Goal: Task Accomplishment & Management: Manage account settings

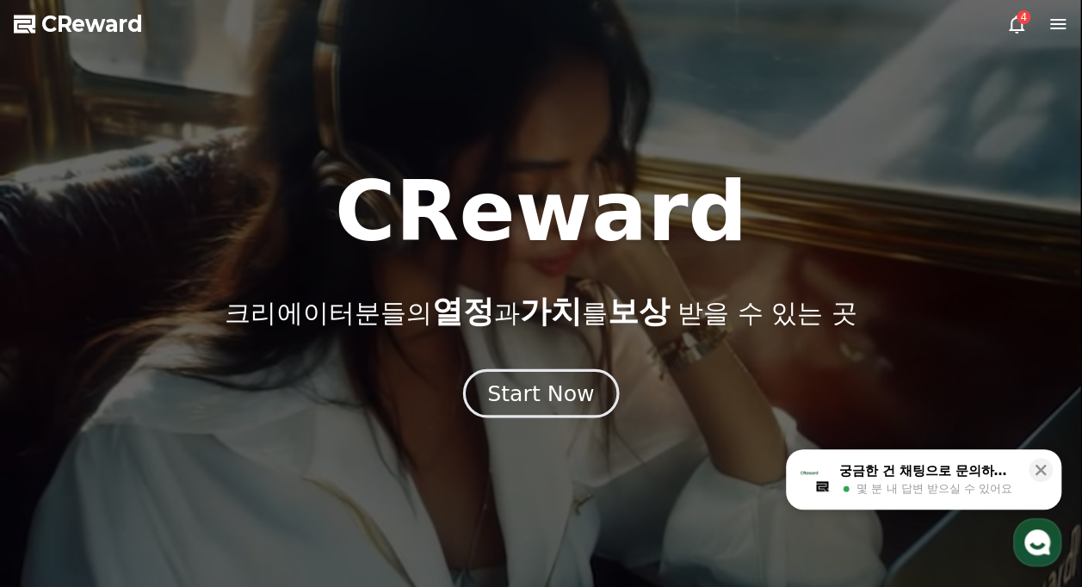
click at [591, 405] on button "Start Now" at bounding box center [541, 393] width 156 height 49
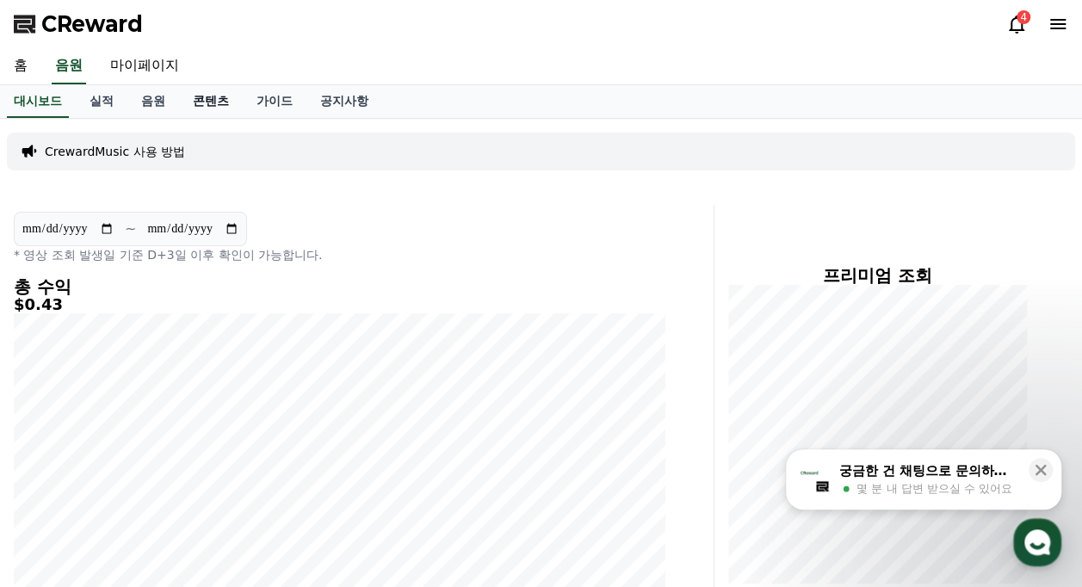
click at [228, 102] on link "콘텐츠" at bounding box center [211, 101] width 64 height 33
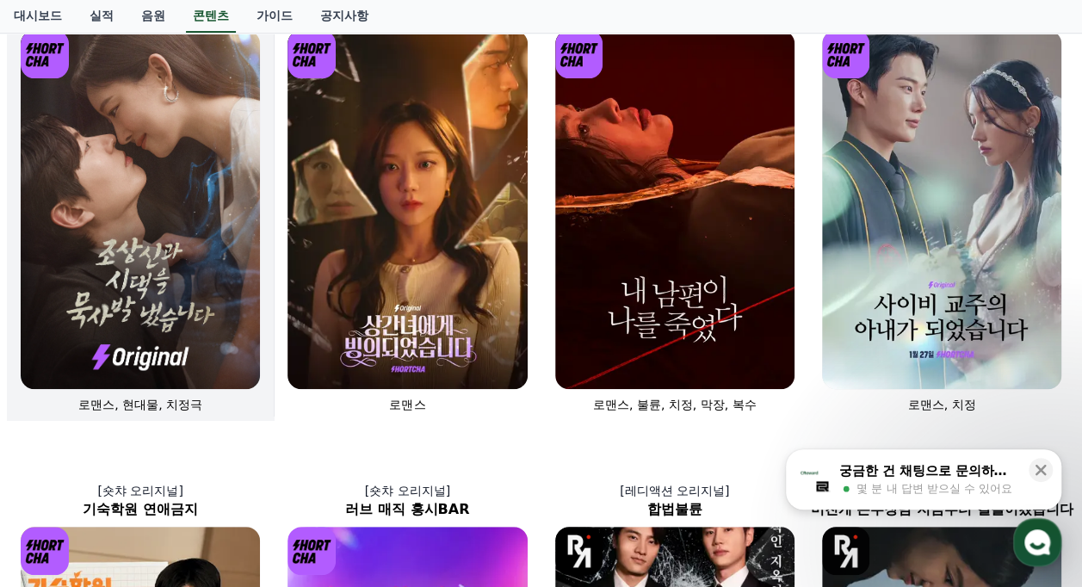
scroll to position [172, 0]
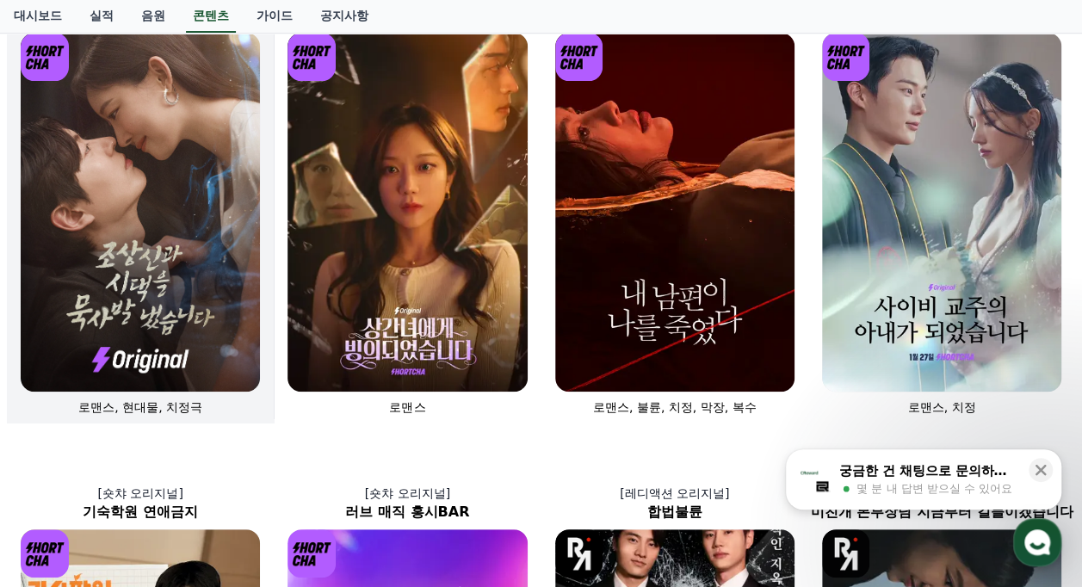
click at [208, 152] on img at bounding box center [140, 212] width 239 height 359
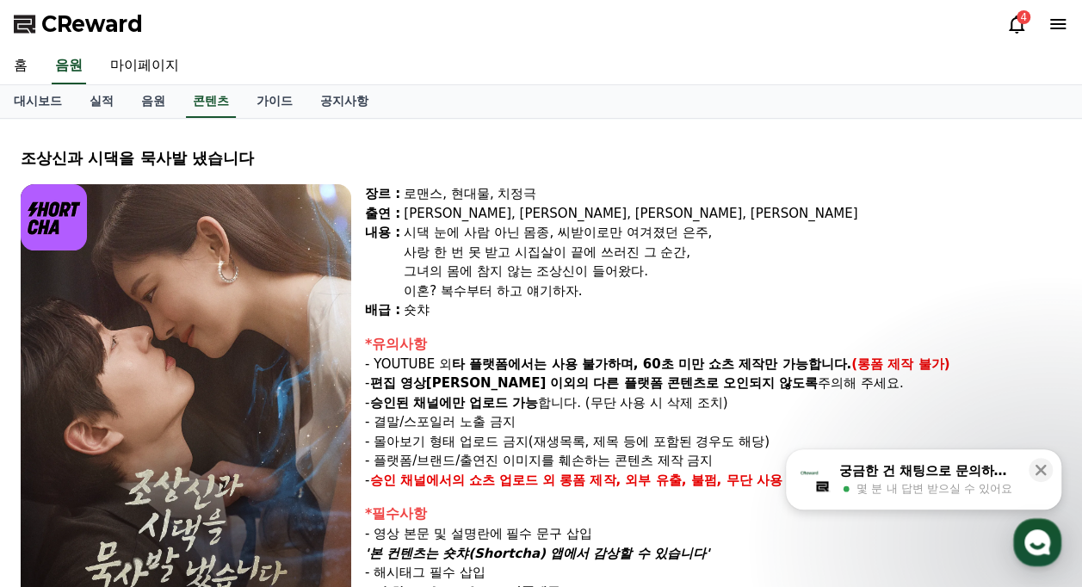
select select
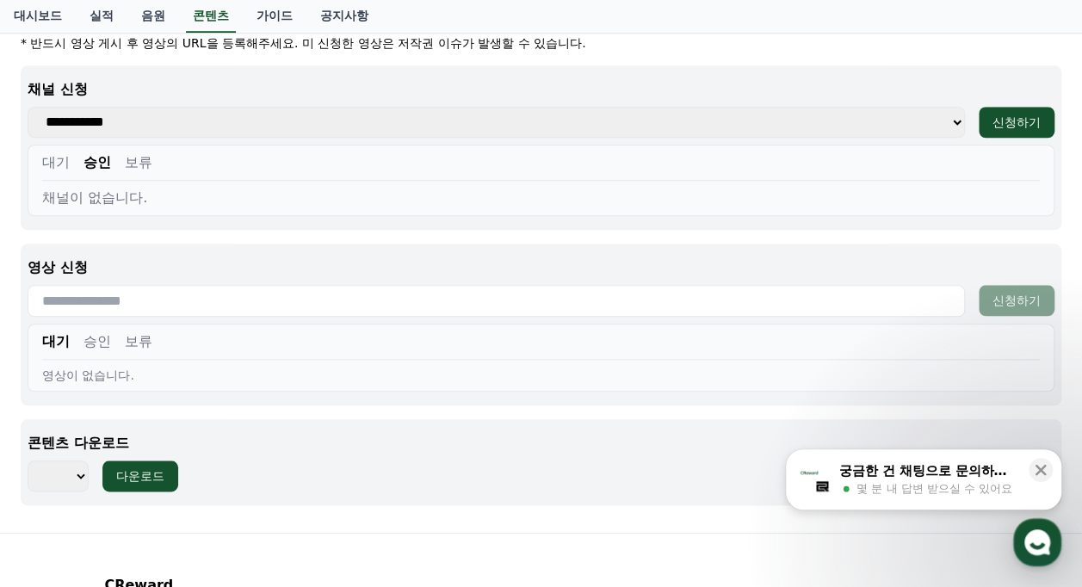
scroll to position [628, 0]
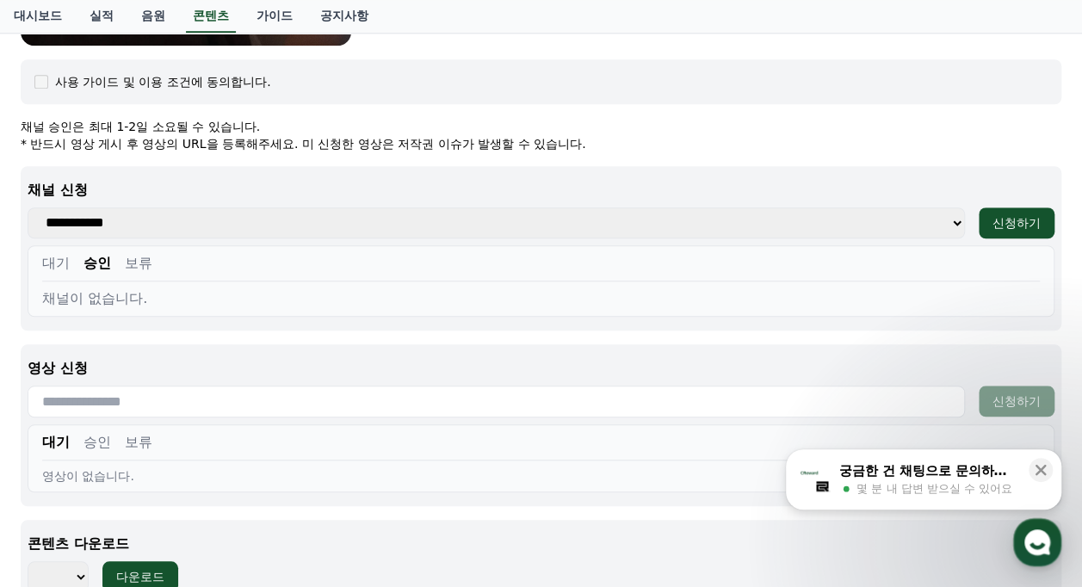
click at [40, 261] on div "대기 승인 보류 채널이 없습니다." at bounding box center [541, 280] width 1027 height 71
click at [52, 262] on button "대기" at bounding box center [56, 263] width 28 height 21
click at [98, 262] on button "승인" at bounding box center [97, 263] width 28 height 21
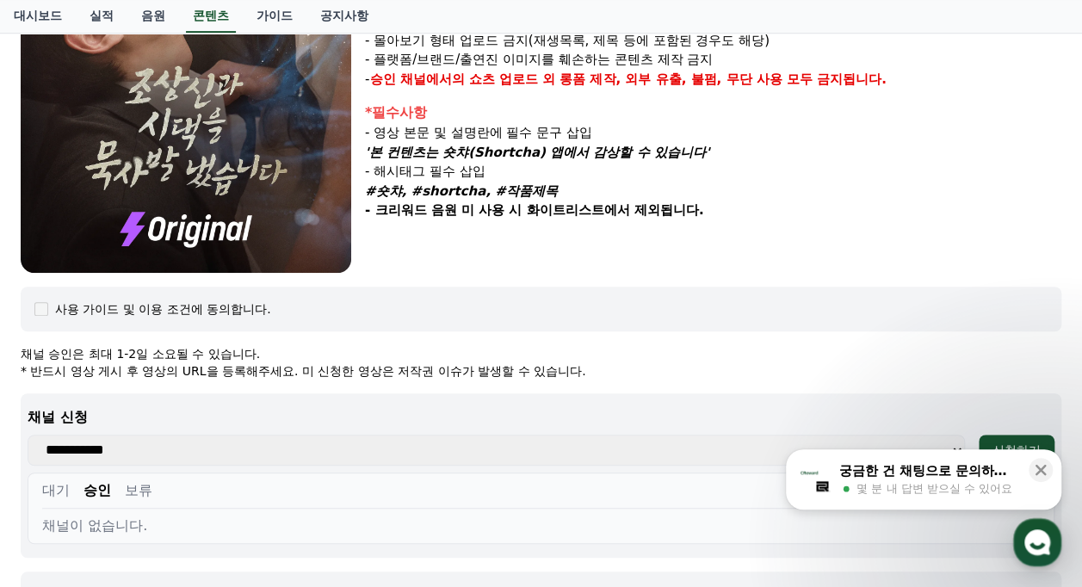
scroll to position [112, 0]
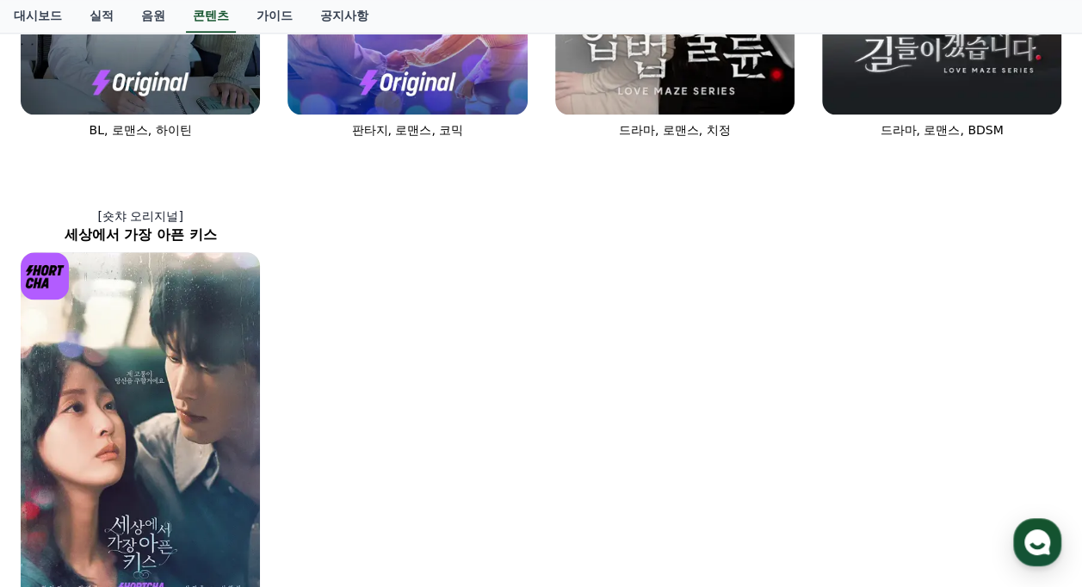
scroll to position [1033, 0]
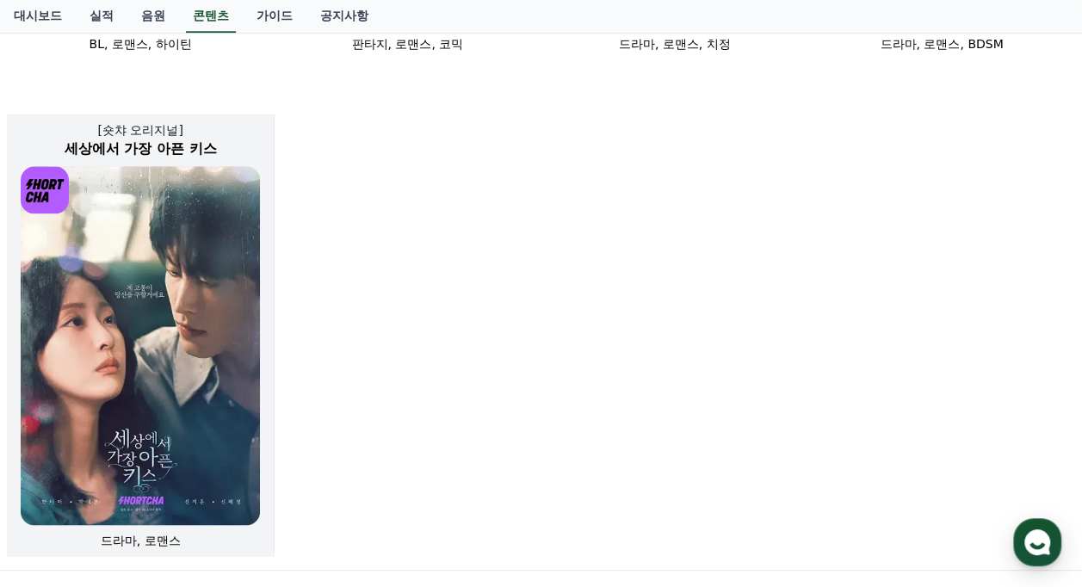
click at [210, 314] on img at bounding box center [140, 345] width 239 height 359
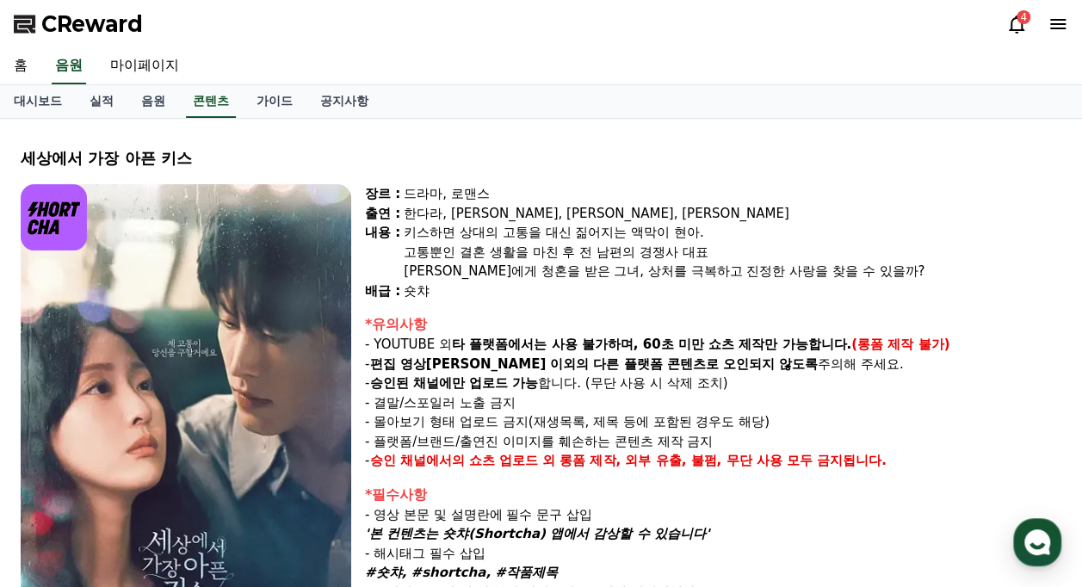
select select
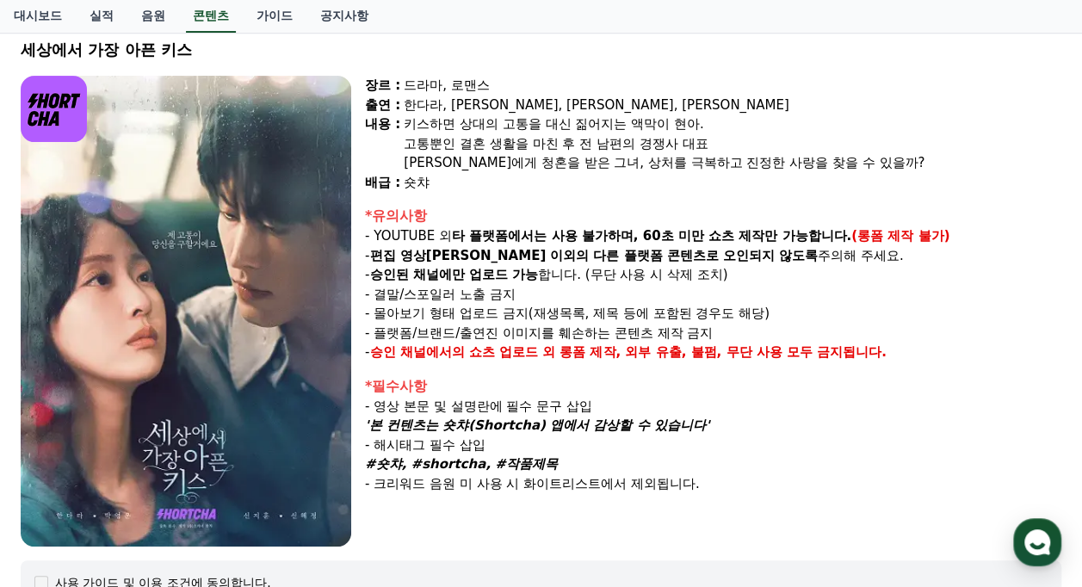
scroll to position [86, 0]
